Goal: Task Accomplishment & Management: Use online tool/utility

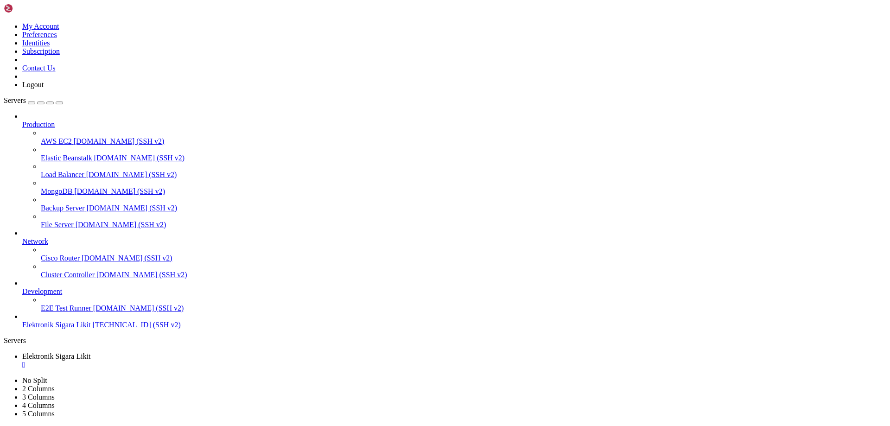
scroll to position [2016, 0]
drag, startPoint x: 361, startPoint y: 888, endPoint x: 54, endPoint y: 871, distance: 307.2
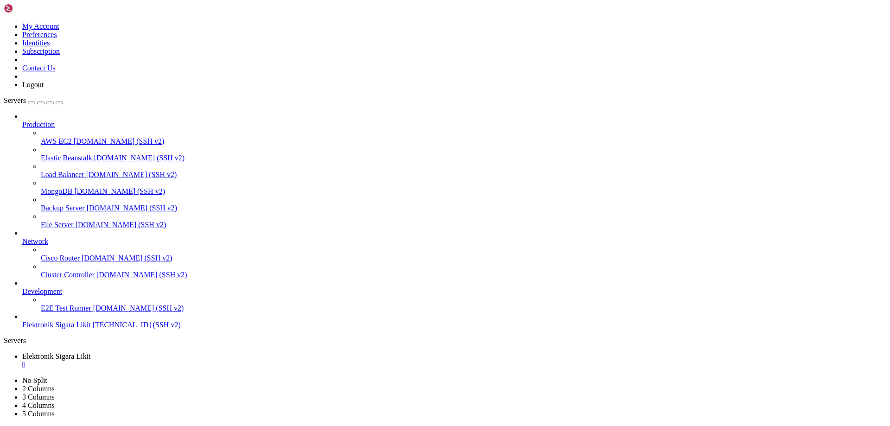
scroll to position [2024, 0]
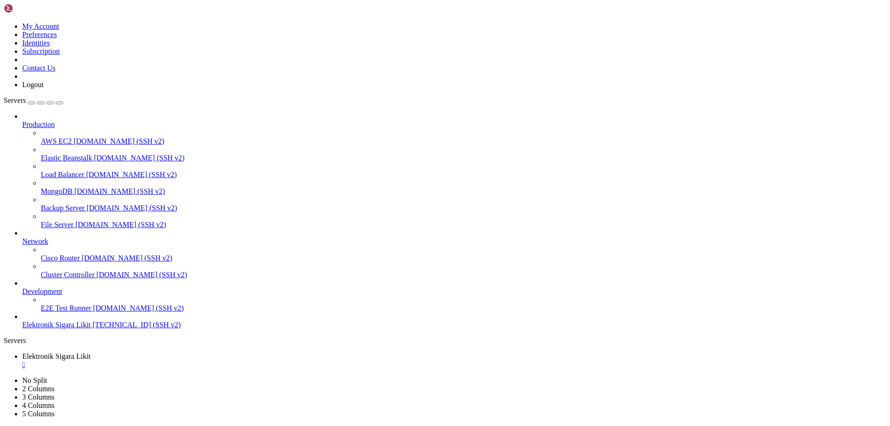
drag, startPoint x: 363, startPoint y: 892, endPoint x: 44, endPoint y: 872, distance: 319.9
drag, startPoint x: 347, startPoint y: 894, endPoint x: 52, endPoint y: 865, distance: 296.5
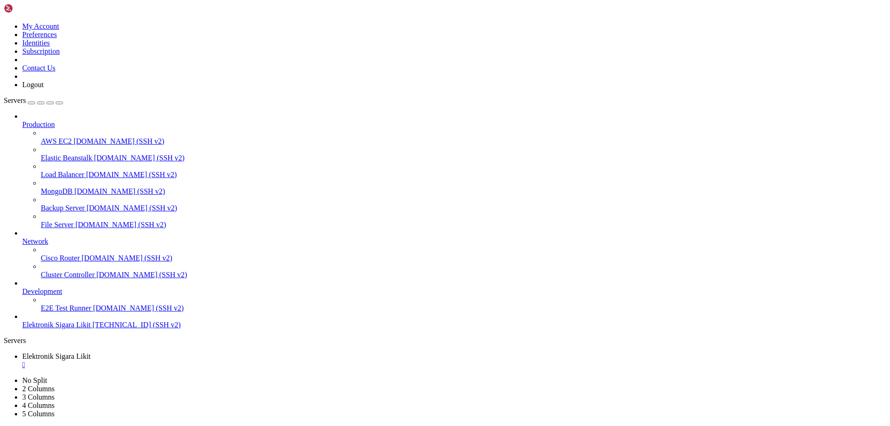
drag, startPoint x: 124, startPoint y: 884, endPoint x: 7, endPoint y: 872, distance: 117.8
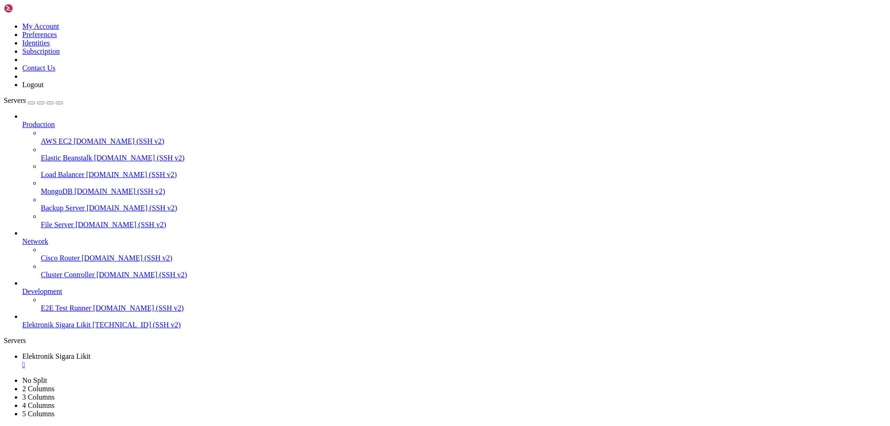
copy div "sudo: ufw: command not found sudo: ufw: command not found sudo: ufw: command no…"
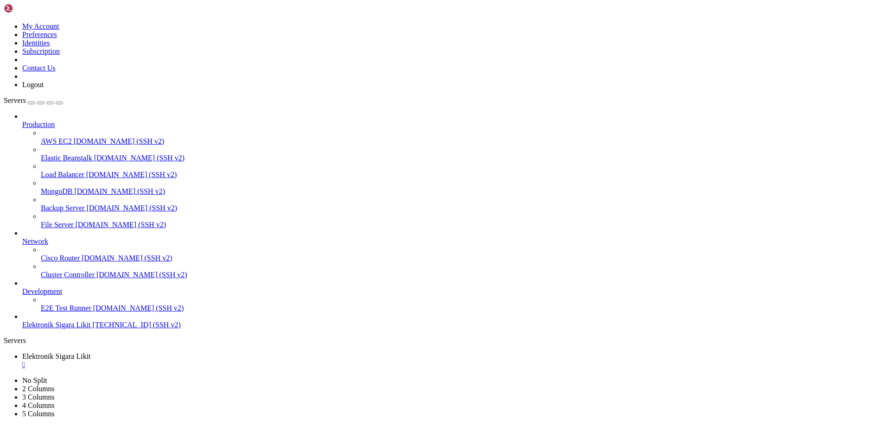
scroll to position [2757, 0]
drag, startPoint x: 287, startPoint y: 886, endPoint x: 7, endPoint y: 859, distance: 280.6
copy div "Failed to restart cyberpanelsudo.service: Unit cyberpanelsudo.service not found…"
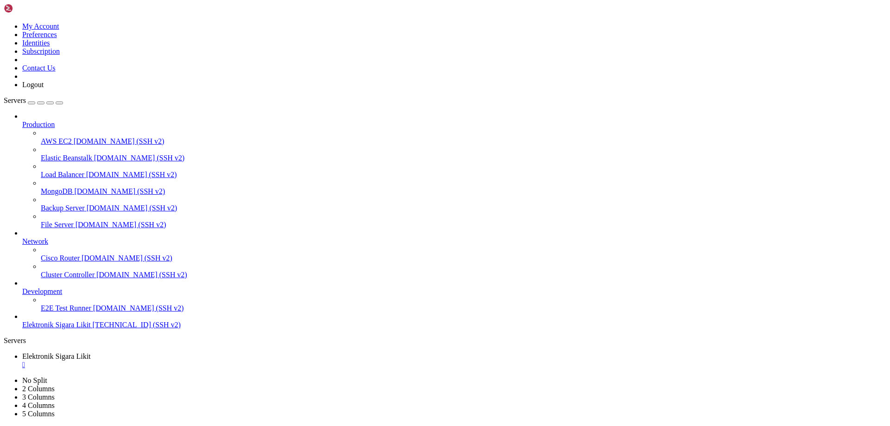
drag, startPoint x: 301, startPoint y: 892, endPoint x: 70, endPoint y: 879, distance: 231.1
drag, startPoint x: 176, startPoint y: 871, endPoint x: 52, endPoint y: 850, distance: 125.9
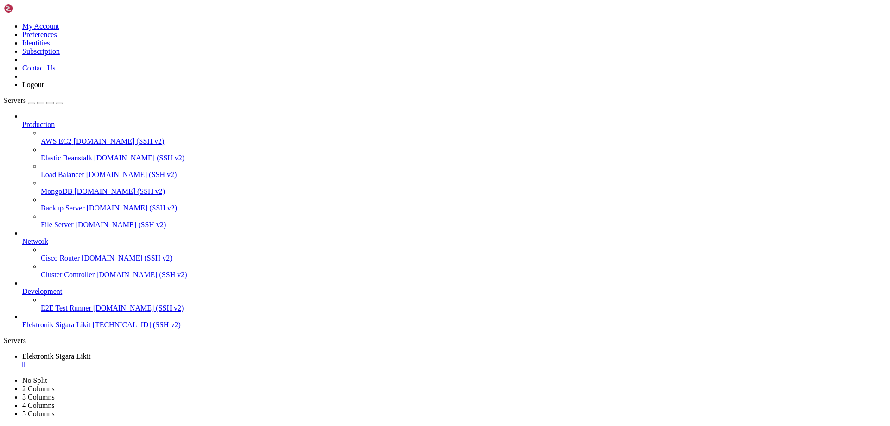
scroll to position [9, 2]
drag, startPoint x: 134, startPoint y: 848, endPoint x: 54, endPoint y: 847, distance: 79.7
drag, startPoint x: 265, startPoint y: 848, endPoint x: 72, endPoint y: 849, distance: 193.2
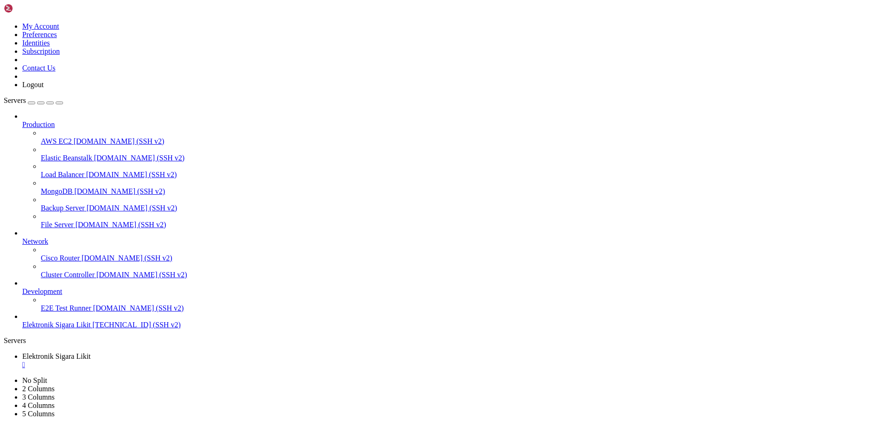
drag, startPoint x: 71, startPoint y: 855, endPoint x: 71, endPoint y: 861, distance: 6.0
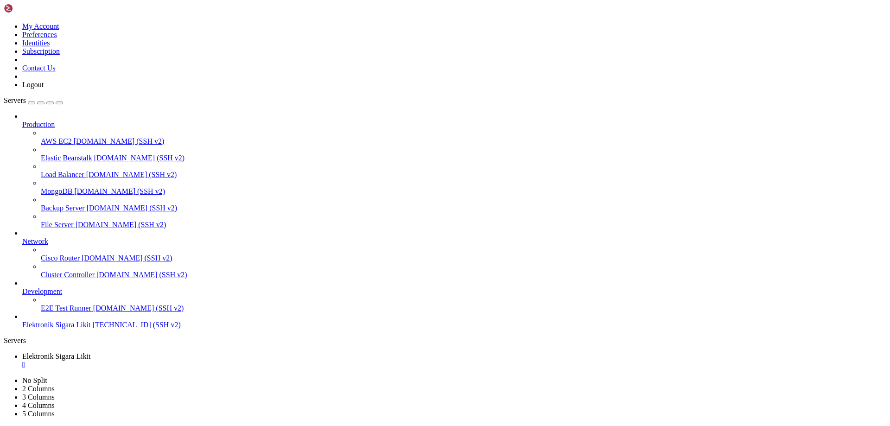
drag, startPoint x: 328, startPoint y: 885, endPoint x: 119, endPoint y: 900, distance: 209.0
drag, startPoint x: 8, startPoint y: 877, endPoint x: 328, endPoint y: 887, distance: 319.4
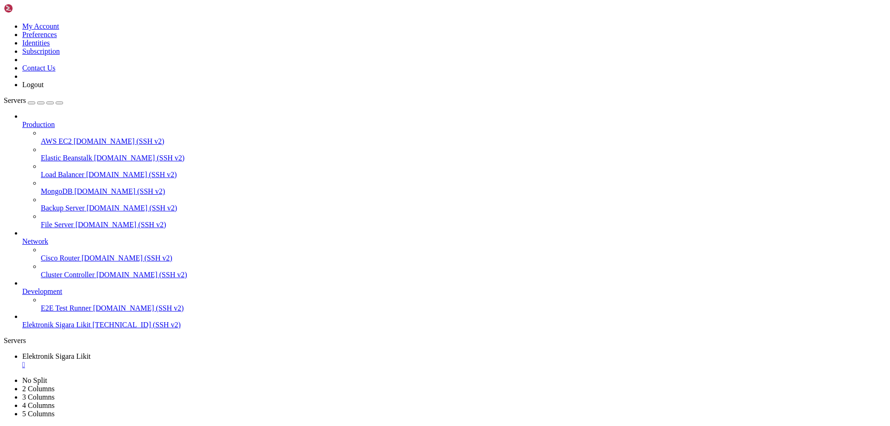
drag, startPoint x: 292, startPoint y: 883, endPoint x: 7, endPoint y: 764, distance: 308.6
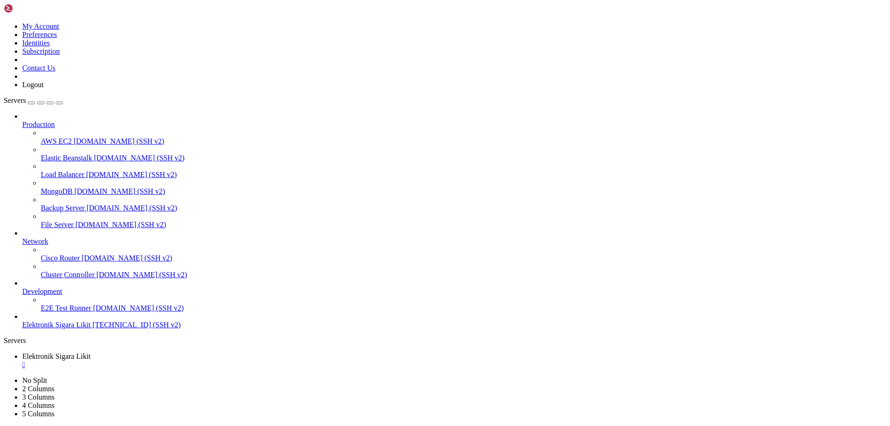
scroll to position [7483, 0]
copy div "○ lorem.ipsumdo - SITAM Consec Adipis: elitse (/doe/tempori/utlabo/etdol.magnaa…"
drag, startPoint x: 69, startPoint y: 782, endPoint x: 126, endPoint y: 798, distance: 58.8
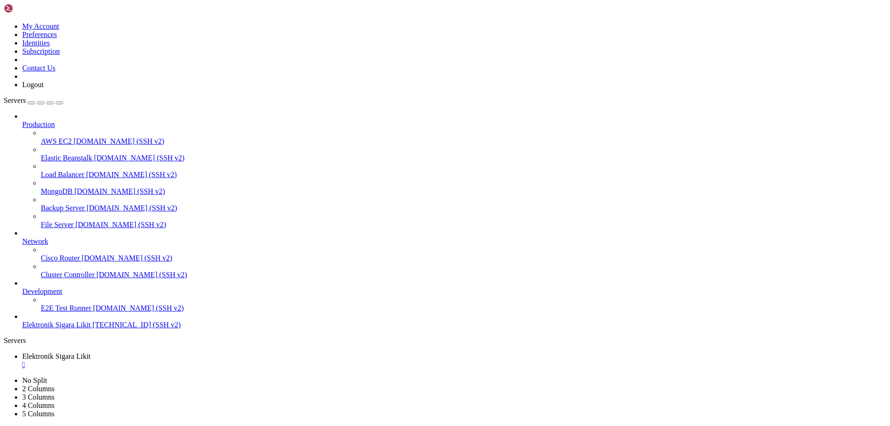
drag, startPoint x: 58, startPoint y: 666, endPoint x: 22, endPoint y: 710, distance: 57.0
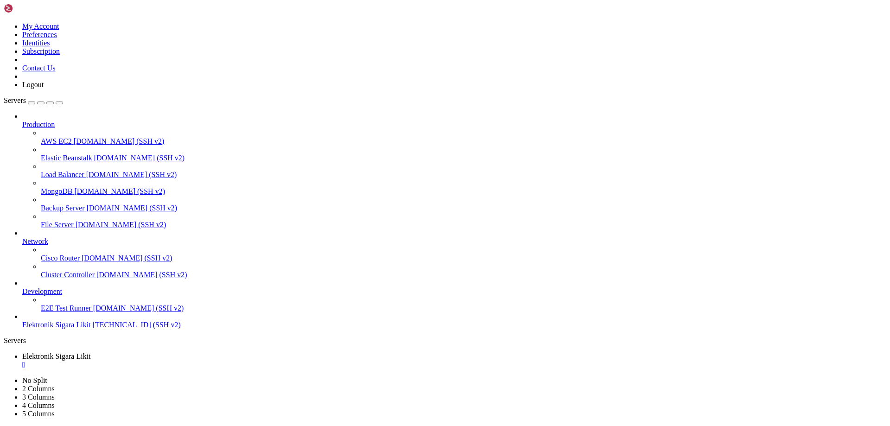
drag, startPoint x: 62, startPoint y: 713, endPoint x: 171, endPoint y: 707, distance: 109.5
drag, startPoint x: 247, startPoint y: 746, endPoint x: 126, endPoint y: 720, distance: 124.1
drag, startPoint x: 126, startPoint y: 720, endPoint x: 159, endPoint y: 710, distance: 34.3
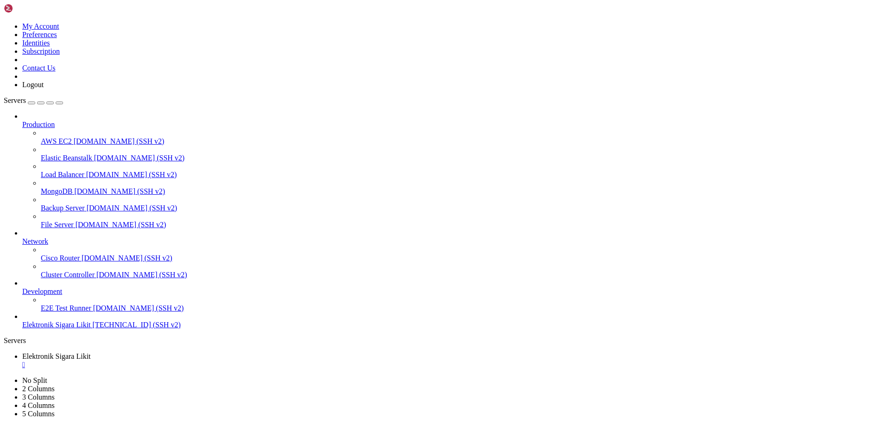
drag, startPoint x: 229, startPoint y: 744, endPoint x: 9, endPoint y: 731, distance: 220.5
drag, startPoint x: 7, startPoint y: 729, endPoint x: 225, endPoint y: 743, distance: 218.2
drag, startPoint x: 127, startPoint y: 760, endPoint x: 243, endPoint y: 765, distance: 116.4
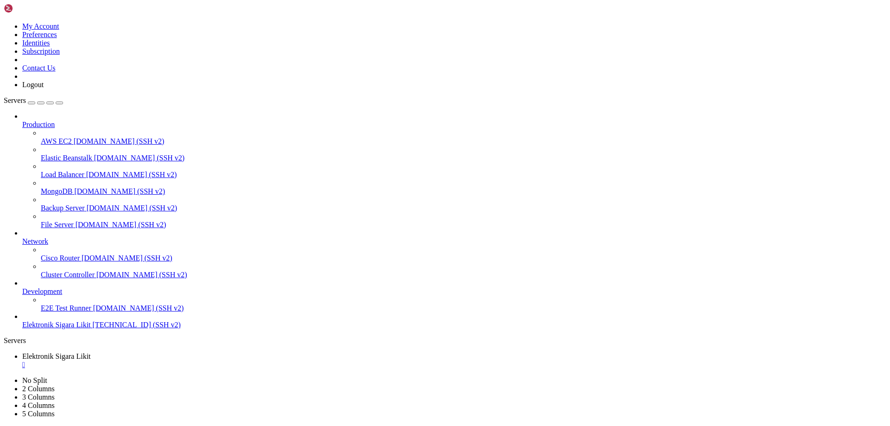
drag, startPoint x: 243, startPoint y: 886, endPoint x: 7, endPoint y: 619, distance: 356.8
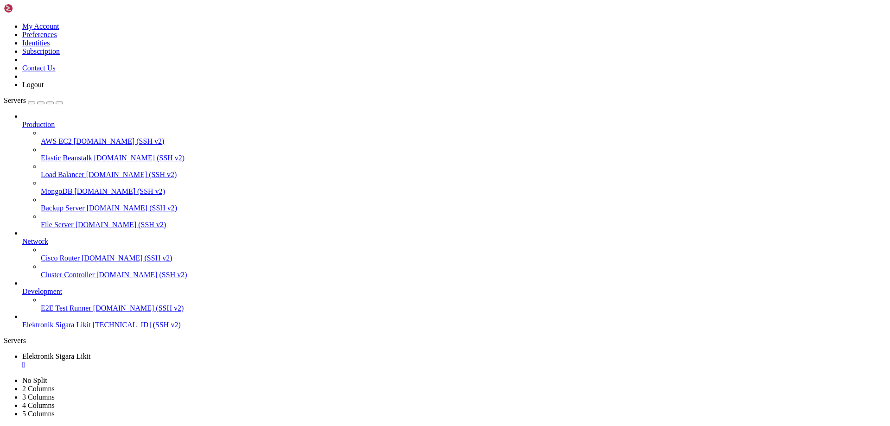
drag, startPoint x: 127, startPoint y: 893, endPoint x: 303, endPoint y: 871, distance: 177.5
drag, startPoint x: 160, startPoint y: 892, endPoint x: 99, endPoint y: 875, distance: 62.9
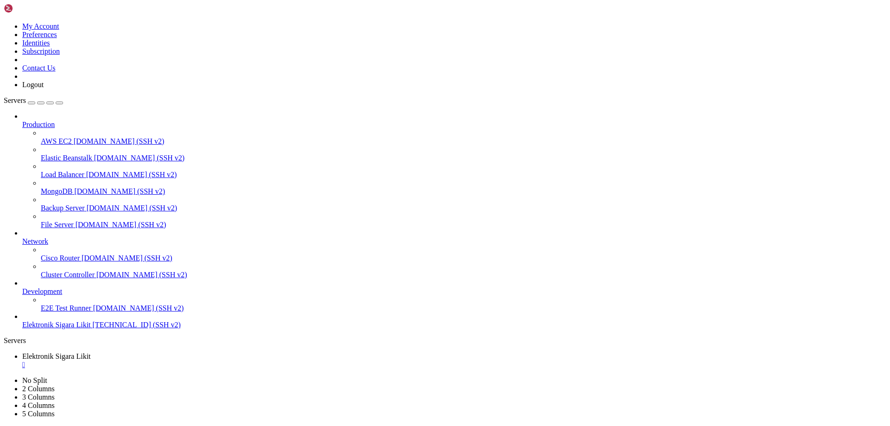
drag, startPoint x: 127, startPoint y: 894, endPoint x: 107, endPoint y: 878, distance: 26.0
drag, startPoint x: 128, startPoint y: 894, endPoint x: 260, endPoint y: 874, distance: 134.1
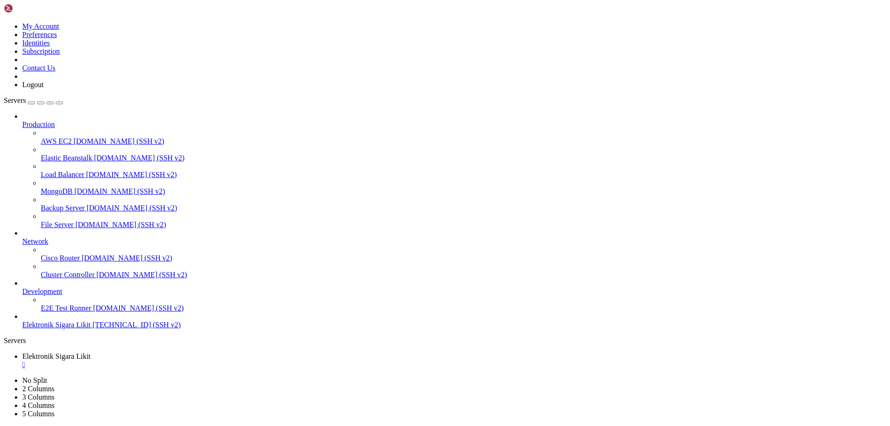
drag, startPoint x: 64, startPoint y: 895, endPoint x: 44, endPoint y: 895, distance: 20.4
drag, startPoint x: 65, startPoint y: 893, endPoint x: 196, endPoint y: 897, distance: 130.7
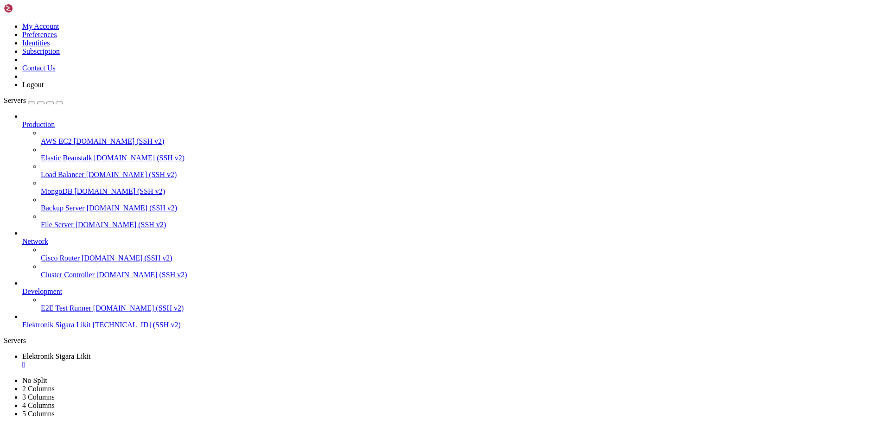
drag, startPoint x: 177, startPoint y: 919, endPoint x: 96, endPoint y: 897, distance: 84.0
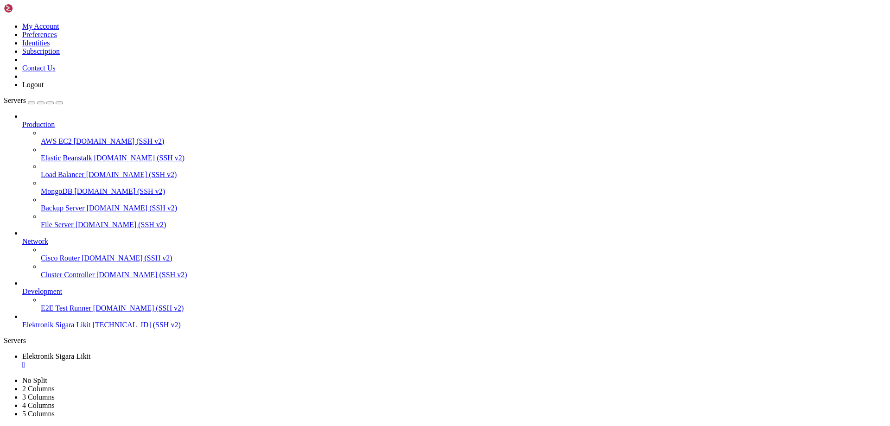
drag, startPoint x: 57, startPoint y: 893, endPoint x: 24, endPoint y: 897, distance: 33.1
drag, startPoint x: 215, startPoint y: 877, endPoint x: 7, endPoint y: 759, distance: 238.6
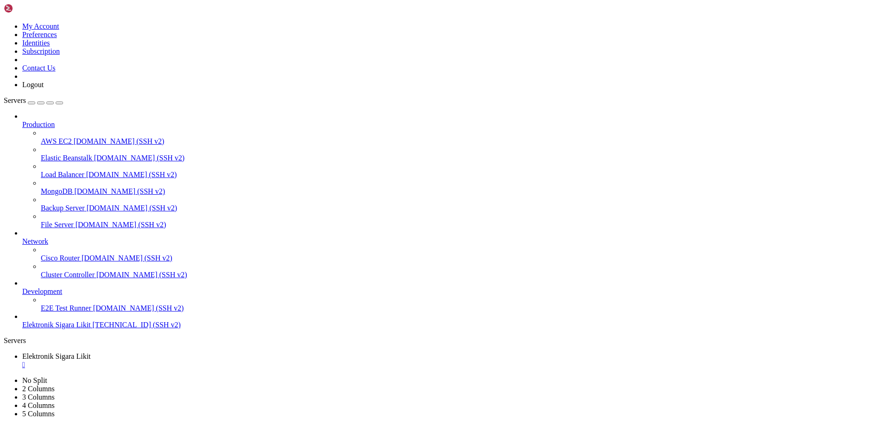
scroll to position [60059, 0]
drag, startPoint x: 650, startPoint y: 888, endPoint x: 8, endPoint y: 698, distance: 669.2
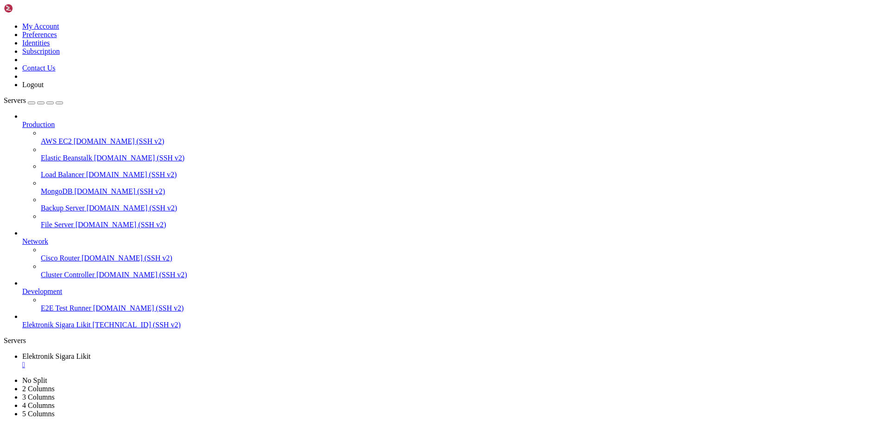
scroll to position [60146, 0]
drag, startPoint x: 8, startPoint y: 572, endPoint x: 140, endPoint y: 872, distance: 327.6
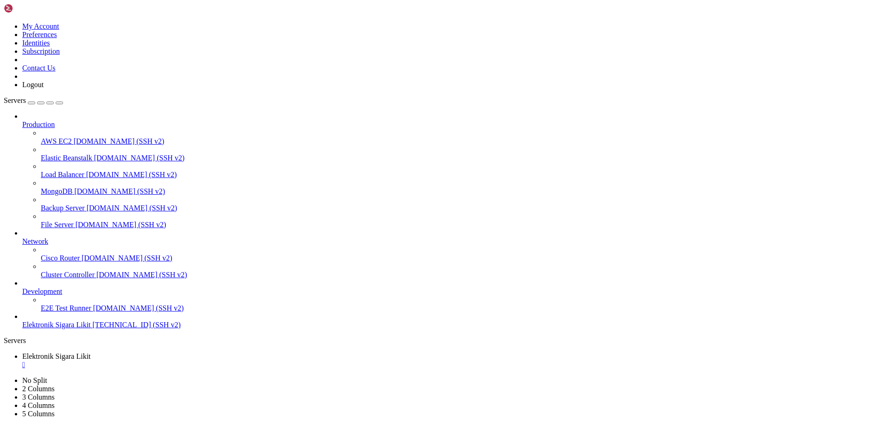
drag, startPoint x: 775, startPoint y: 863, endPoint x: 884, endPoint y: 932, distance: 129.7
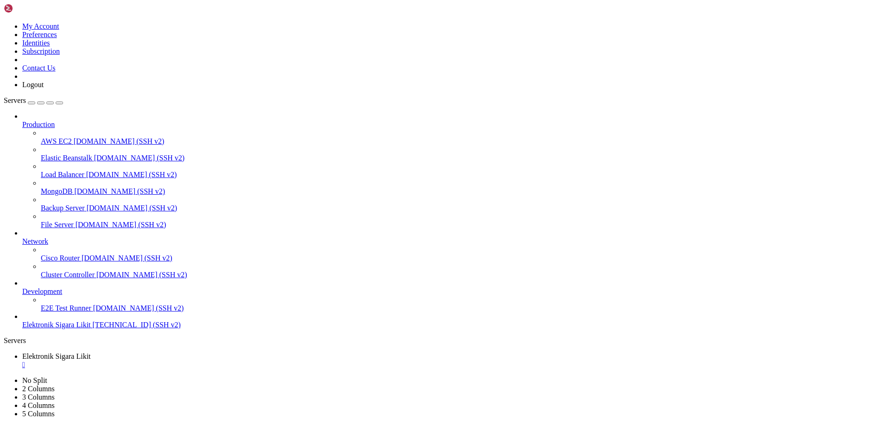
drag, startPoint x: 142, startPoint y: 870, endPoint x: 120, endPoint y: 550, distance: 320.5
copy div "GNU nano 6.2 /usr/local/CyberCP/CyberCP/settings.py * S """ Django settings for…"
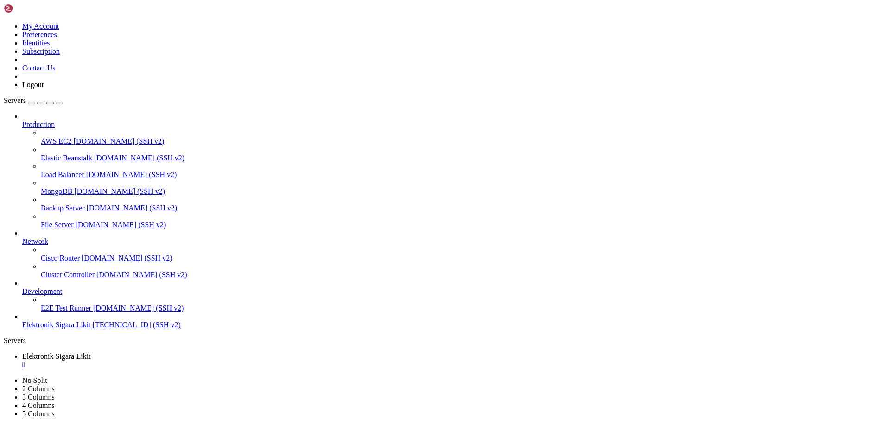
drag, startPoint x: 44, startPoint y: 870, endPoint x: 6, endPoint y: 532, distance: 340.4
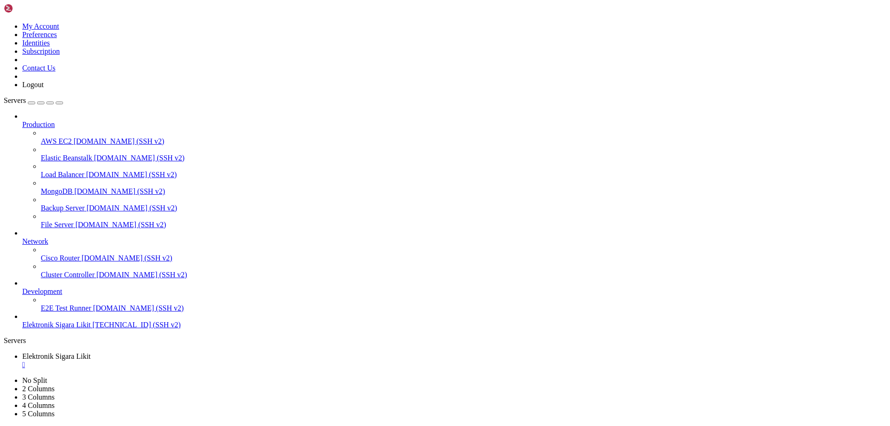
scroll to position [60012, 0]
